Goal: Information Seeking & Learning: Learn about a topic

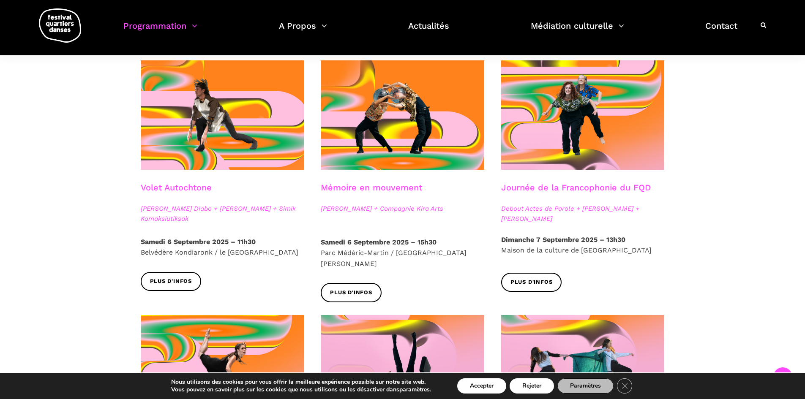
scroll to position [435, 0]
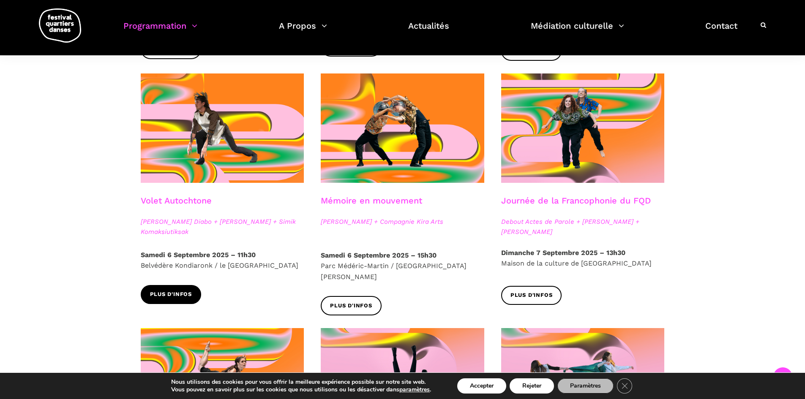
click at [192, 295] on link "Plus d'infos" at bounding box center [171, 294] width 61 height 19
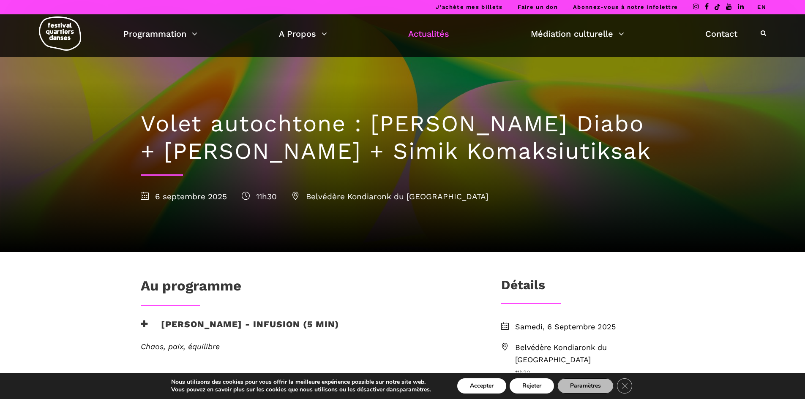
click at [436, 34] on link "Actualités" at bounding box center [428, 34] width 41 height 14
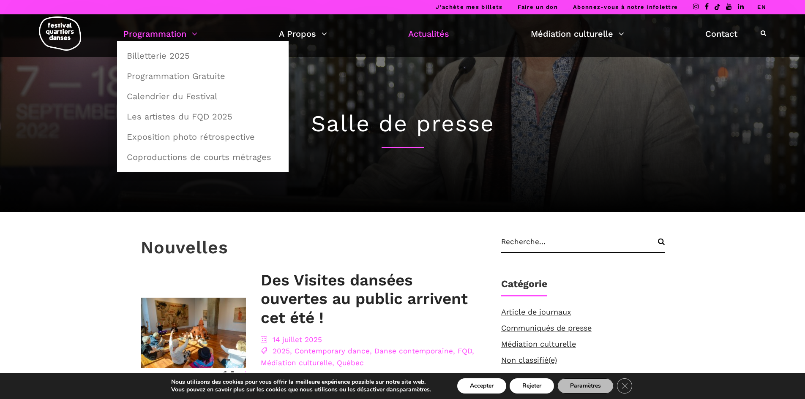
click at [196, 40] on link "Programmation" at bounding box center [160, 34] width 74 height 14
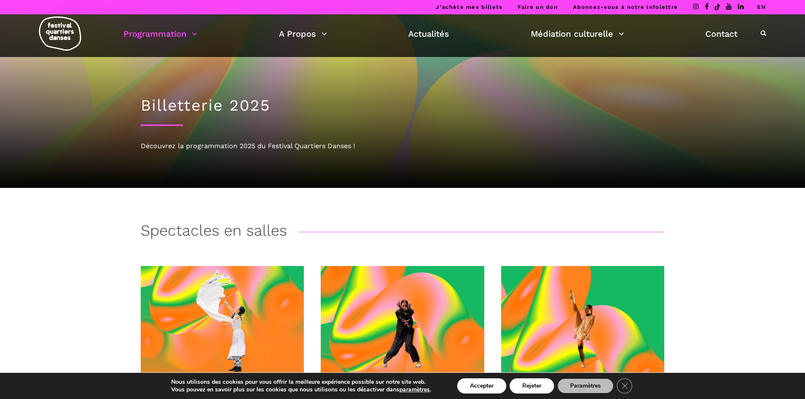
click at [762, 32] on icon at bounding box center [763, 33] width 5 height 6
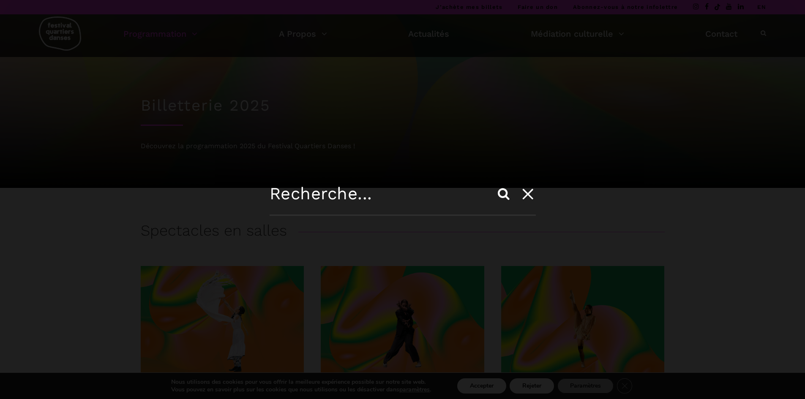
click at [271, 189] on input "text" at bounding box center [403, 200] width 266 height 32
type input "enfant"
click at [494, 184] on input "Search" at bounding box center [504, 194] width 20 height 20
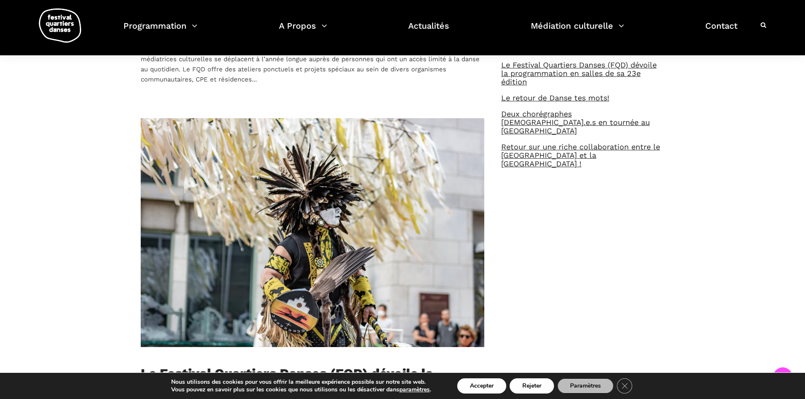
scroll to position [341, 0]
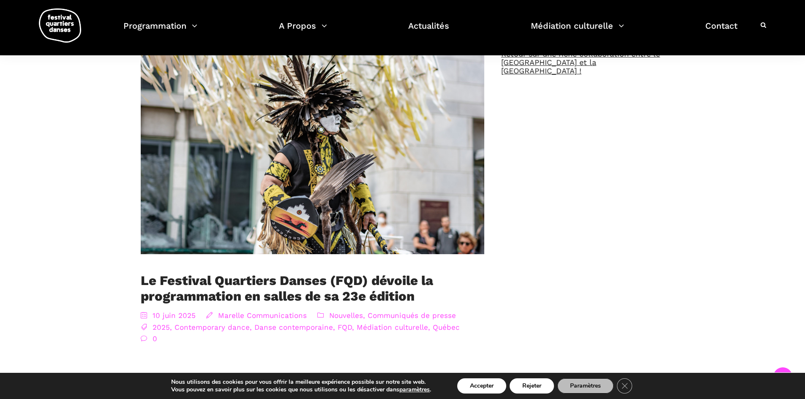
click at [281, 316] on link "Marelle Communications" at bounding box center [262, 316] width 89 height 8
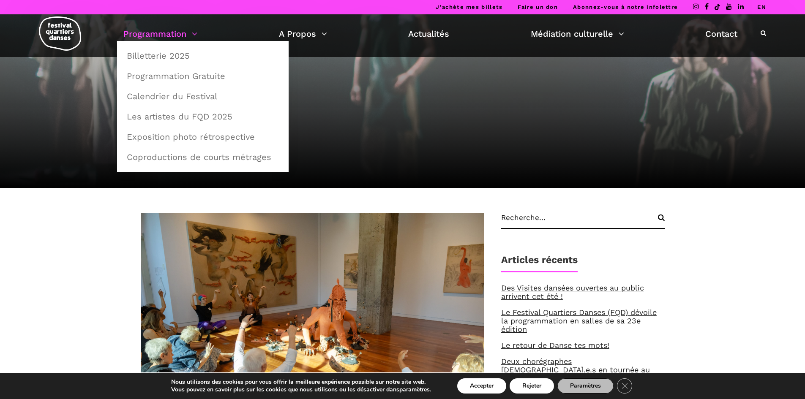
click at [194, 30] on link "Programmation" at bounding box center [160, 34] width 74 height 14
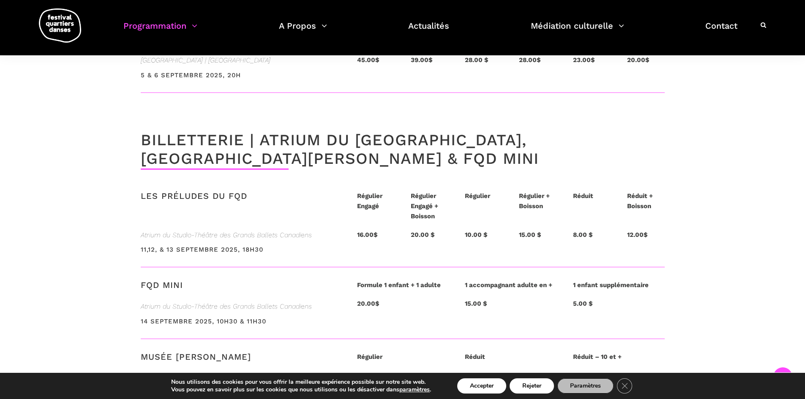
scroll to position [1930, 0]
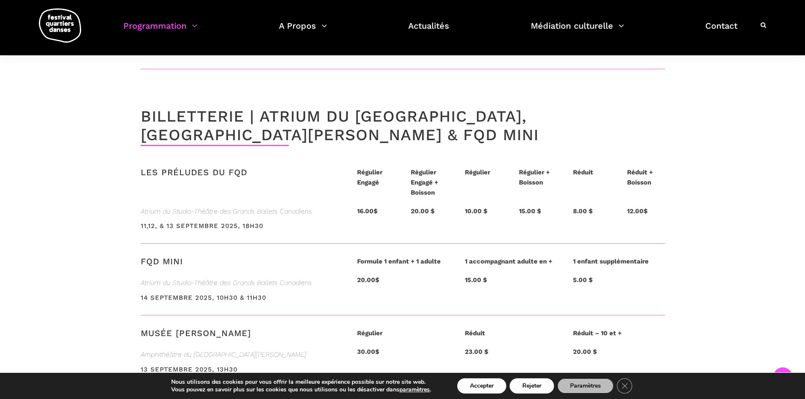
click at [174, 257] on h3 "FQD MINI" at bounding box center [162, 267] width 42 height 21
click at [182, 278] on span "Atrium du Studio-Théâtre des Grands Ballets Canadiens" at bounding box center [241, 283] width 200 height 11
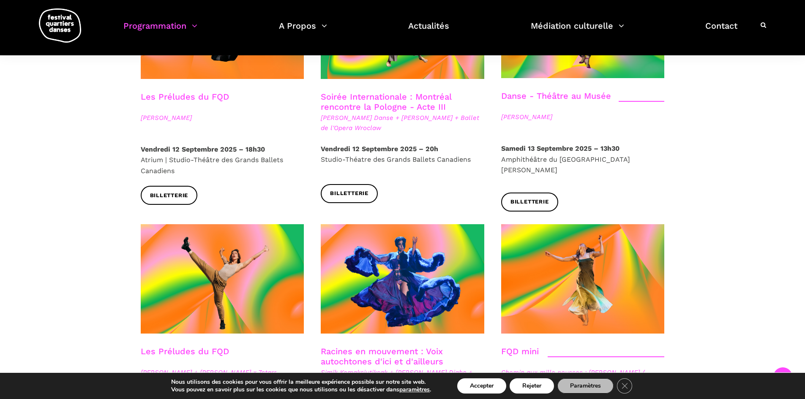
scroll to position [1041, 0]
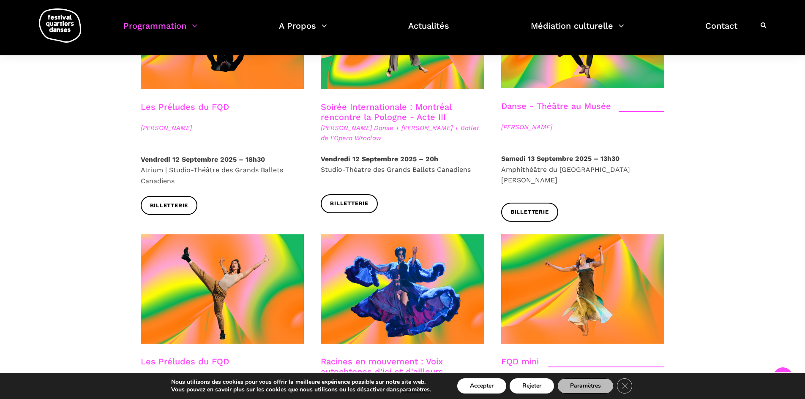
click at [763, 22] on icon at bounding box center [763, 25] width 5 height 6
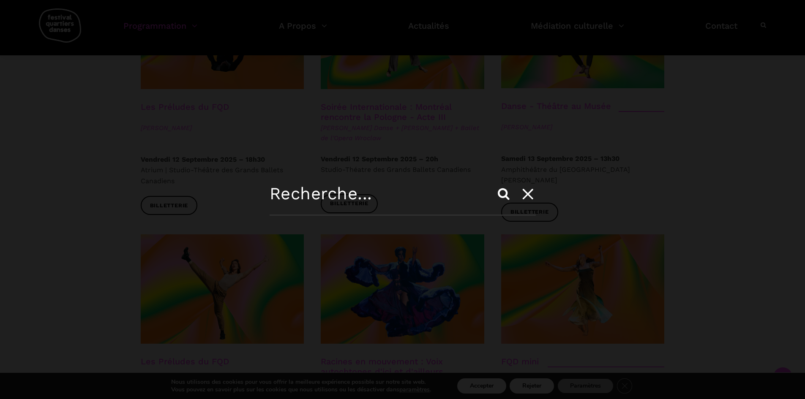
click at [365, 203] on input "text" at bounding box center [403, 200] width 266 height 32
type input "fdq mini"
click at [494, 184] on input "Search" at bounding box center [504, 194] width 20 height 20
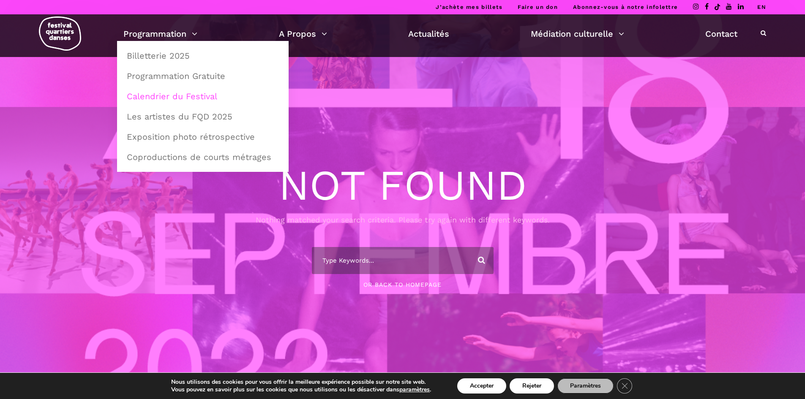
click at [164, 96] on link "Calendrier du Festival" at bounding box center [203, 96] width 162 height 19
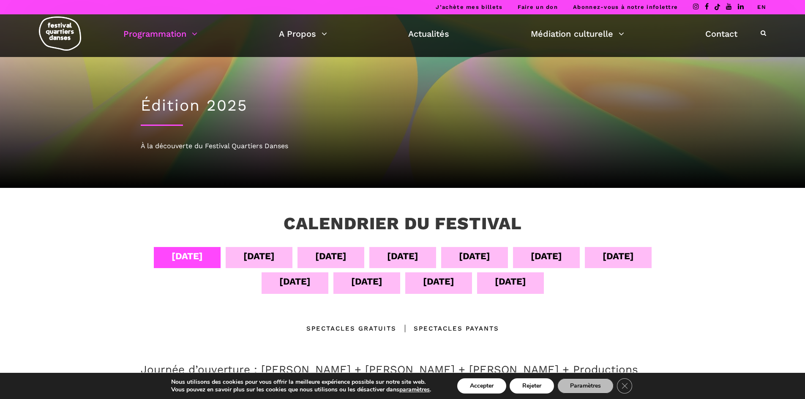
click at [340, 257] on div "[DATE]" at bounding box center [330, 256] width 31 height 15
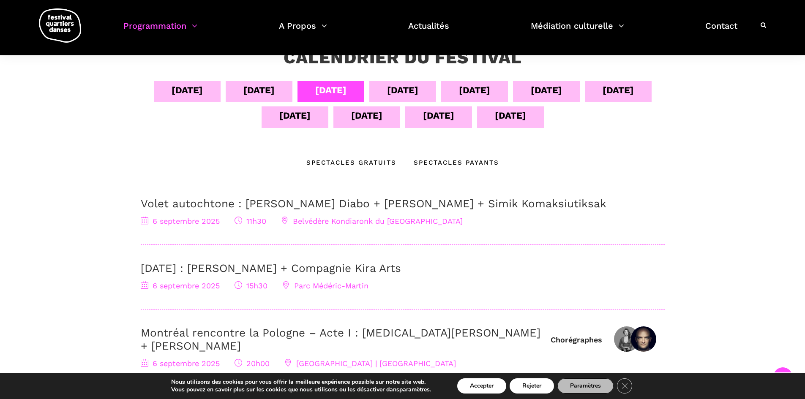
scroll to position [156, 0]
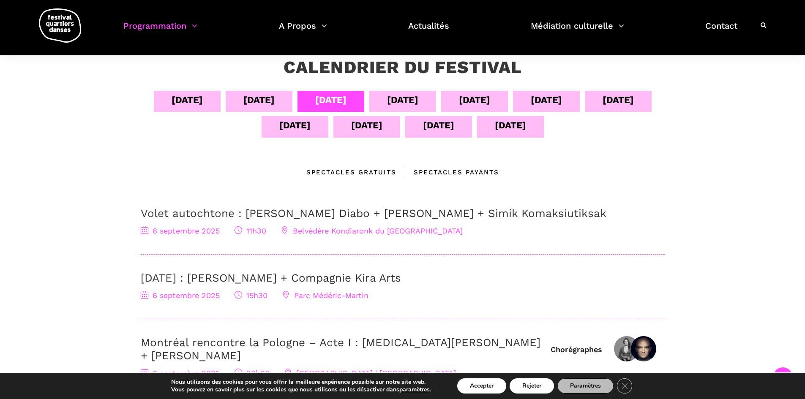
click at [440, 127] on div "[DATE]" at bounding box center [438, 125] width 31 height 15
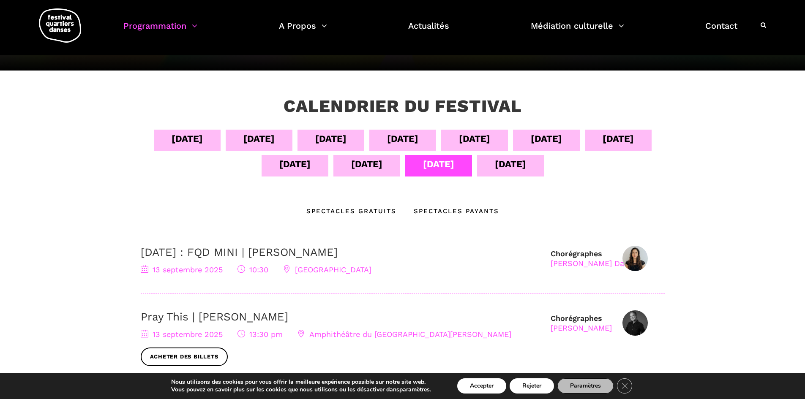
scroll to position [115, 0]
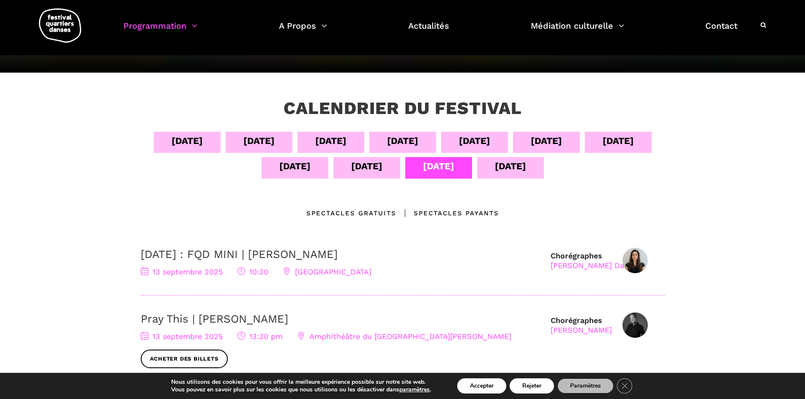
click at [338, 259] on link "[DATE] : FQD MINI | [PERSON_NAME]" at bounding box center [239, 254] width 197 height 13
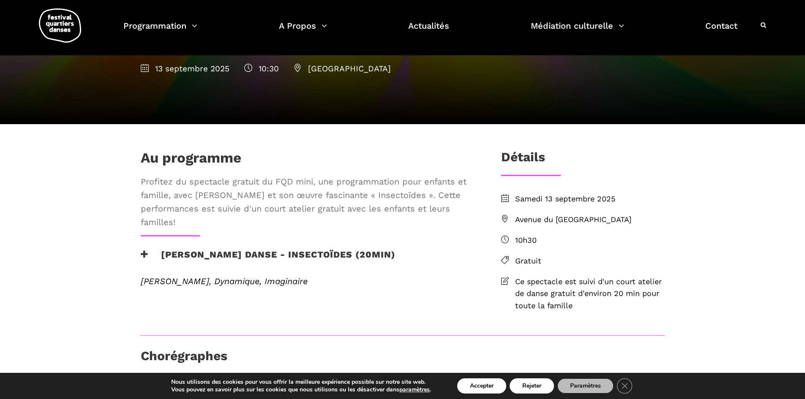
scroll to position [99, 0]
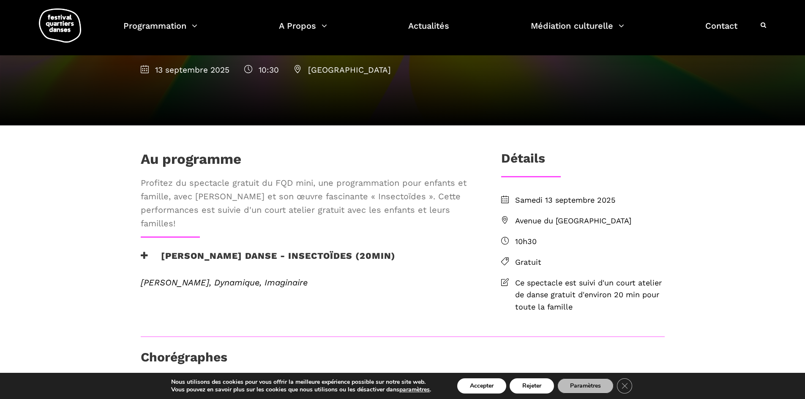
click at [245, 272] on h3 "[PERSON_NAME] Danse - Insectoïdes (20min)" at bounding box center [268, 261] width 255 height 21
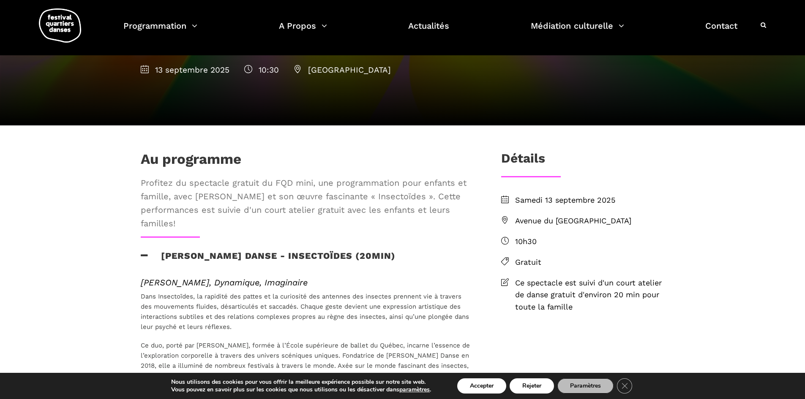
drag, startPoint x: 747, startPoint y: 137, endPoint x: 754, endPoint y: 157, distance: 21.1
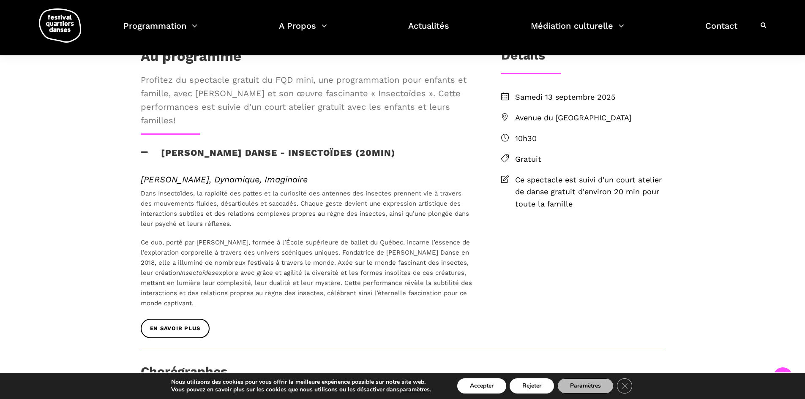
scroll to position [206, 0]
